Goal: Information Seeking & Learning: Learn about a topic

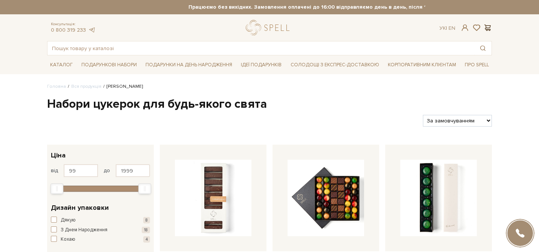
click at [488, 25] on span at bounding box center [487, 28] width 9 height 8
click at [342, 108] on div at bounding box center [269, 126] width 539 height 252
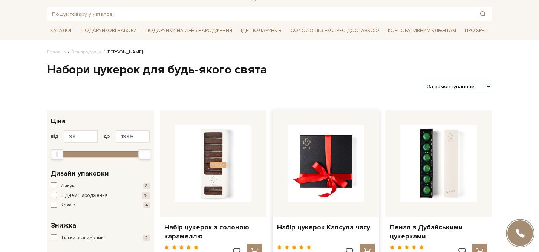
scroll to position [67, 0]
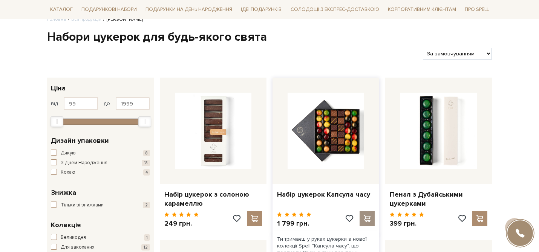
click at [363, 216] on span at bounding box center [366, 218] width 9 height 7
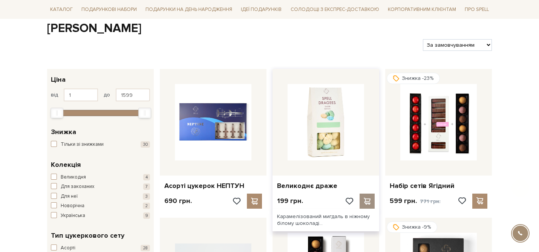
scroll to position [94, 0]
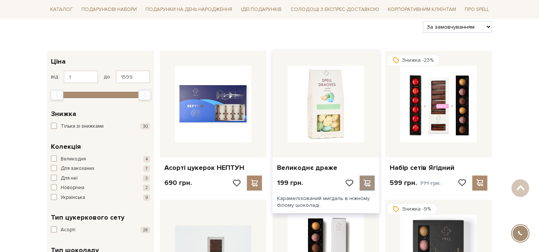
click at [366, 181] on span at bounding box center [366, 183] width 9 height 7
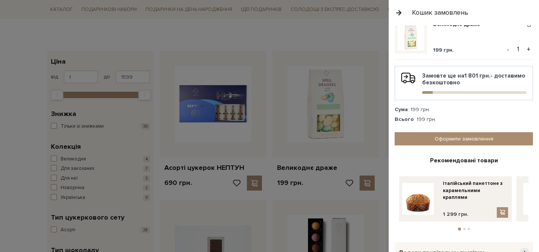
scroll to position [65, 0]
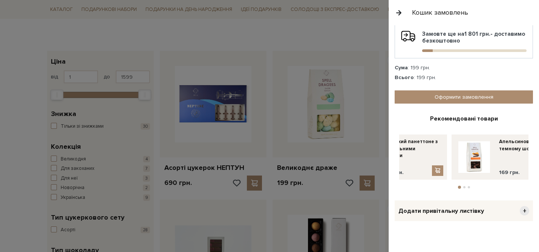
drag, startPoint x: 514, startPoint y: 150, endPoint x: 422, endPoint y: 168, distance: 93.6
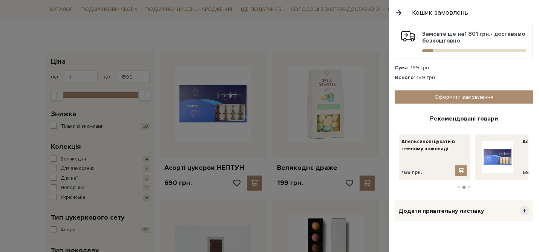
drag, startPoint x: 514, startPoint y: 156, endPoint x: 380, endPoint y: 163, distance: 134.4
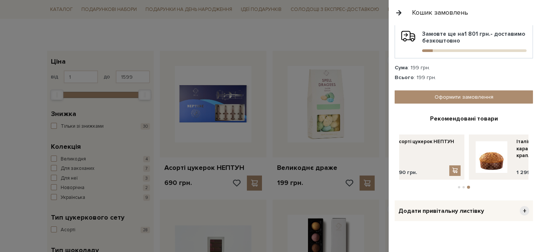
drag, startPoint x: 510, startPoint y: 159, endPoint x: 400, endPoint y: 163, distance: 110.2
click at [400, 163] on div "Асорті цукерок НЕПТУН 690 грн." at bounding box center [406, 157] width 116 height 45
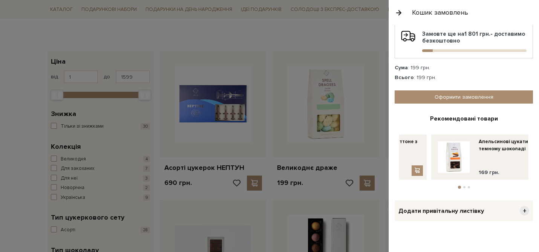
drag, startPoint x: 512, startPoint y: 160, endPoint x: 411, endPoint y: 163, distance: 100.7
click at [411, 163] on div "Італійський панеттоне з карамельними краплями 1 299 грн." at bounding box center [368, 157] width 116 height 45
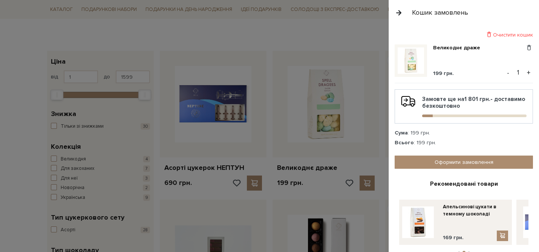
scroll to position [70, 0]
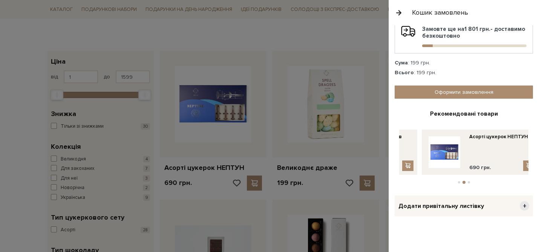
drag, startPoint x: 523, startPoint y: 145, endPoint x: 428, endPoint y: 145, distance: 95.0
click at [429, 145] on img at bounding box center [445, 152] width 32 height 32
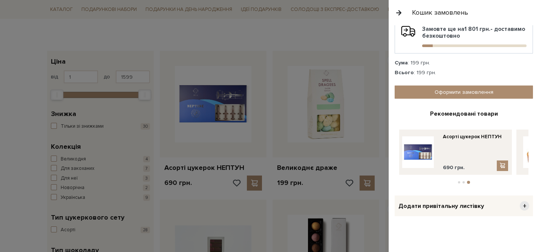
scroll to position [0, 0]
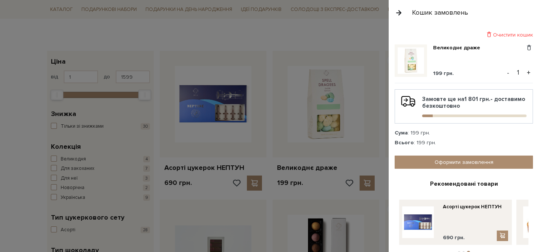
click at [310, 98] on div at bounding box center [269, 126] width 539 height 252
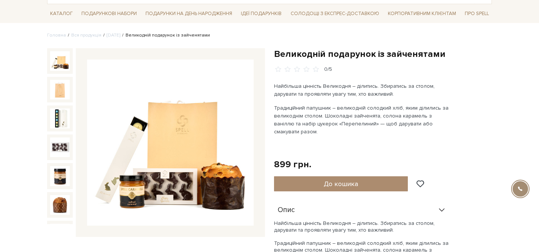
scroll to position [89, 0]
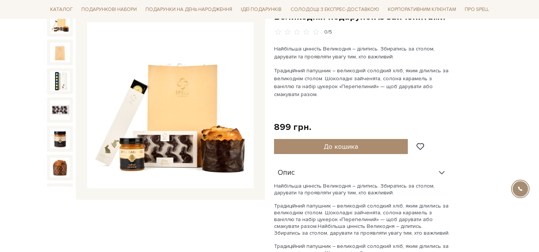
click at [440, 169] on icon at bounding box center [442, 173] width 8 height 8
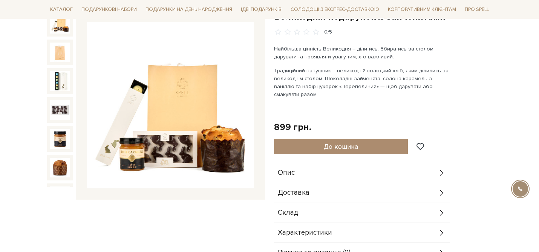
click at [440, 169] on icon at bounding box center [442, 173] width 8 height 8
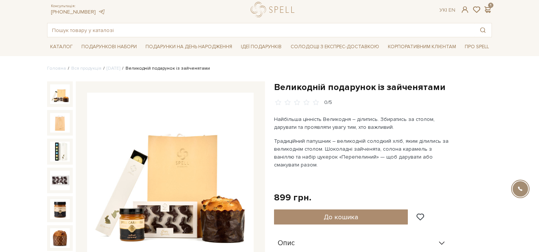
scroll to position [0, 0]
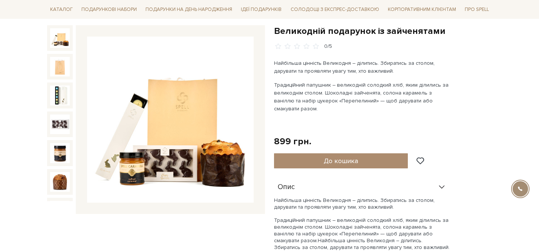
click at [437, 178] on div "Опис" at bounding box center [362, 188] width 176 height 20
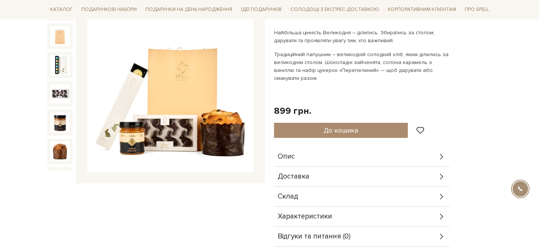
scroll to position [109, 0]
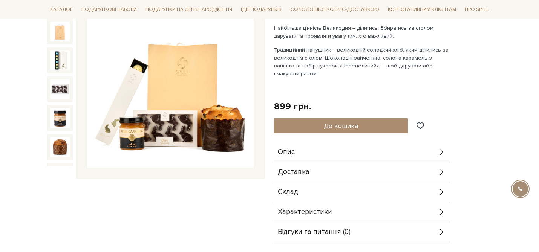
click at [438, 168] on icon at bounding box center [442, 172] width 8 height 8
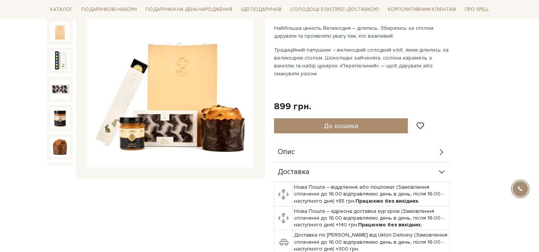
click at [438, 168] on icon at bounding box center [442, 172] width 8 height 8
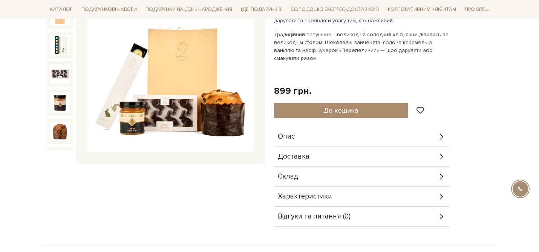
scroll to position [133, 0]
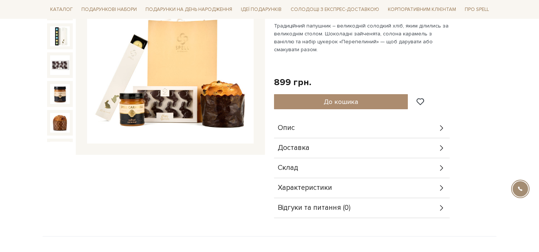
click at [435, 159] on div "Склад" at bounding box center [362, 168] width 176 height 20
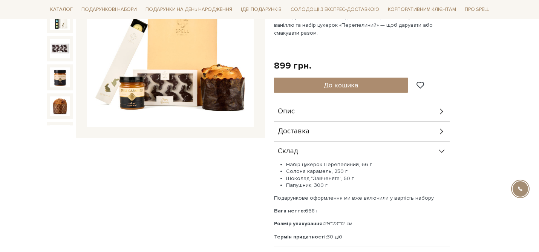
scroll to position [153, 0]
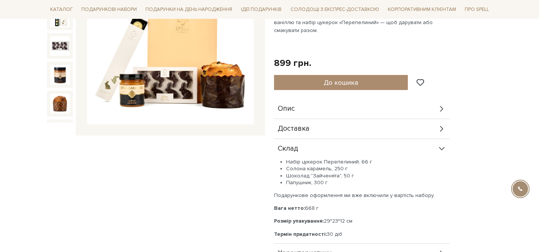
click at [436, 141] on div "Склад" at bounding box center [362, 149] width 176 height 20
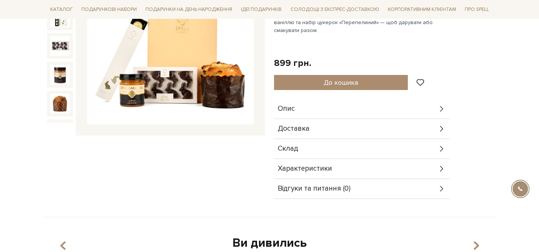
click at [433, 159] on div "Характеристики" at bounding box center [362, 169] width 176 height 20
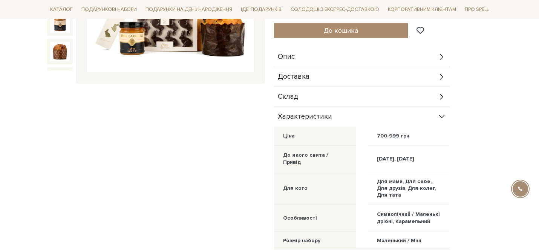
scroll to position [208, 0]
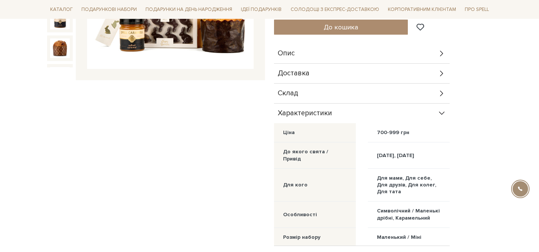
click at [433, 106] on div "Характеристики" at bounding box center [362, 114] width 176 height 20
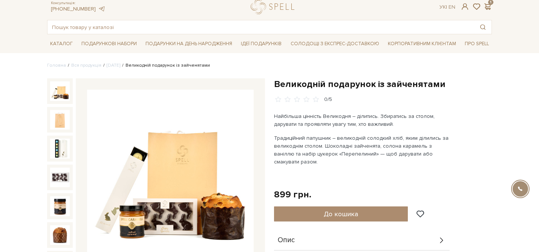
scroll to position [5, 0]
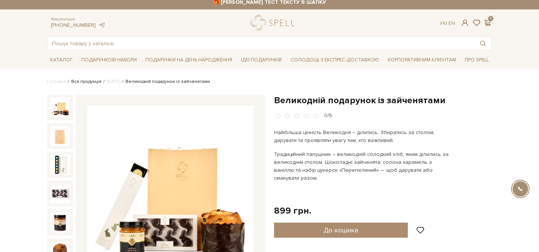
click at [87, 84] on link "Вся продукція" at bounding box center [86, 82] width 30 height 6
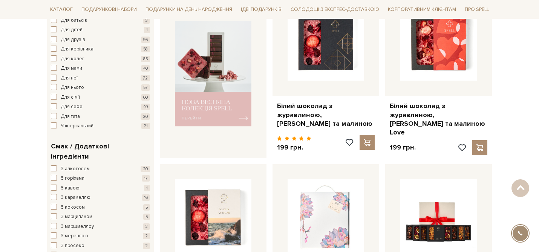
scroll to position [294, 0]
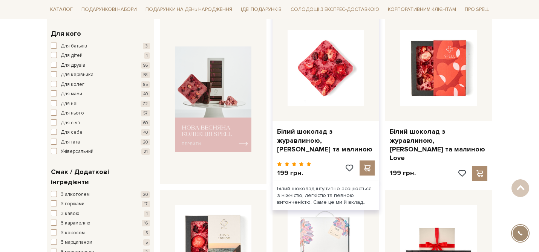
click at [341, 74] on img at bounding box center [326, 68] width 77 height 77
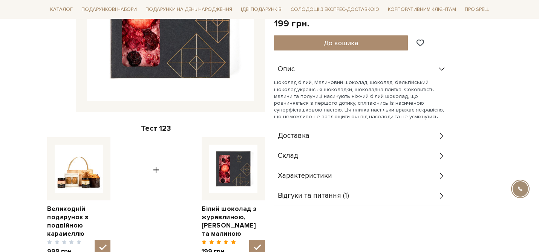
scroll to position [179, 0]
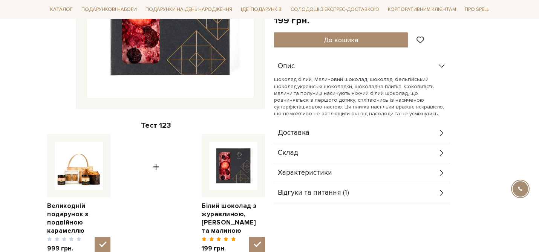
click at [427, 200] on div "Відгуки та питання (1)" at bounding box center [362, 193] width 176 height 20
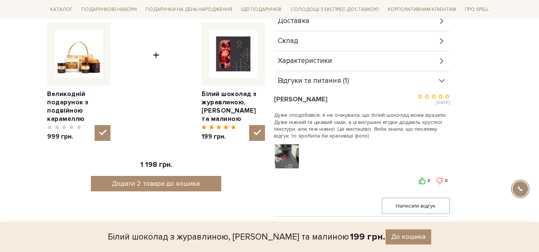
scroll to position [292, 0]
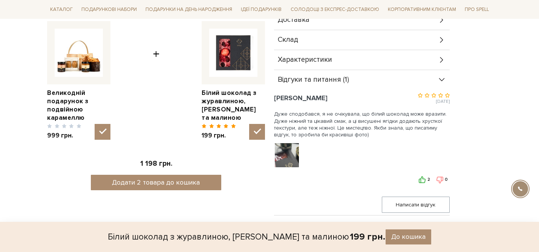
click at [438, 79] on icon at bounding box center [442, 80] width 8 height 8
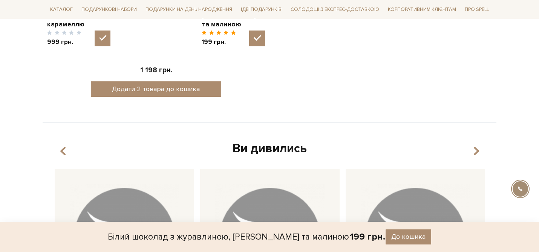
scroll to position [294, 0]
